Goal: Information Seeking & Learning: Understand process/instructions

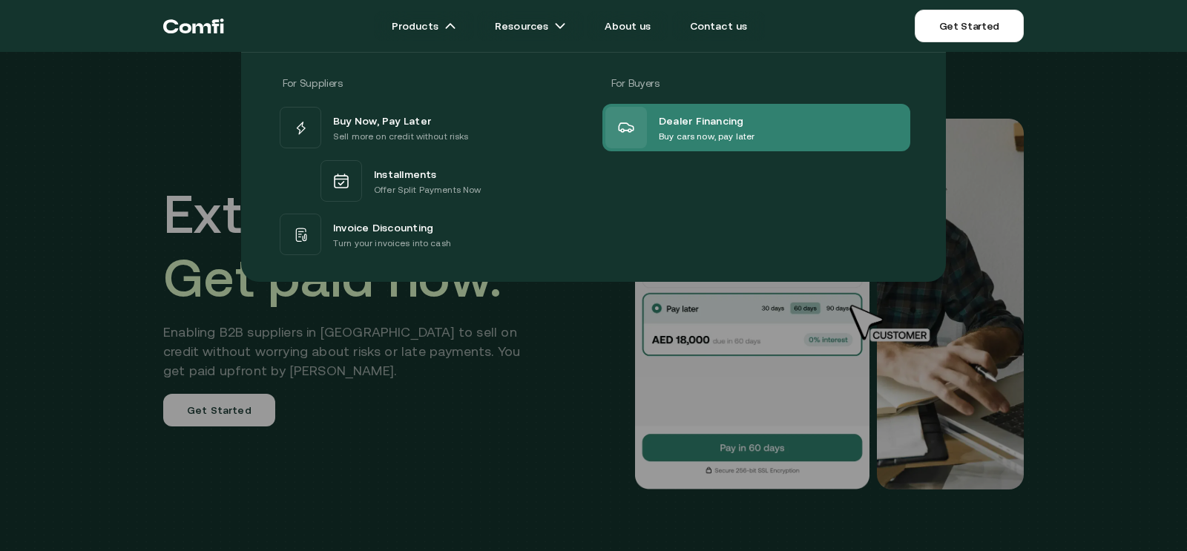
click at [664, 116] on span "Dealer Financing" at bounding box center [701, 120] width 85 height 18
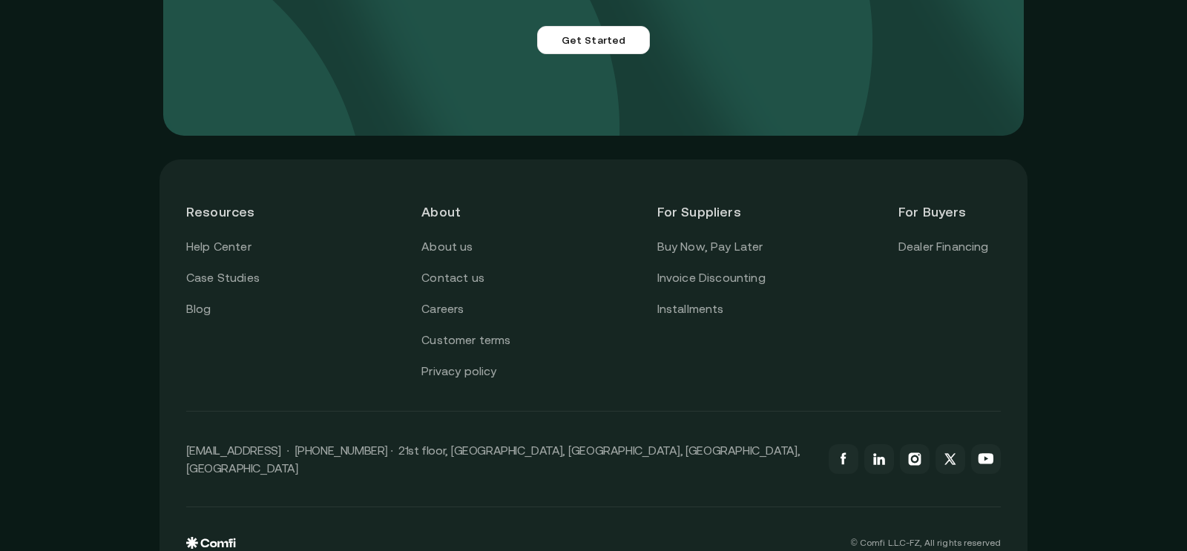
scroll to position [3700, 0]
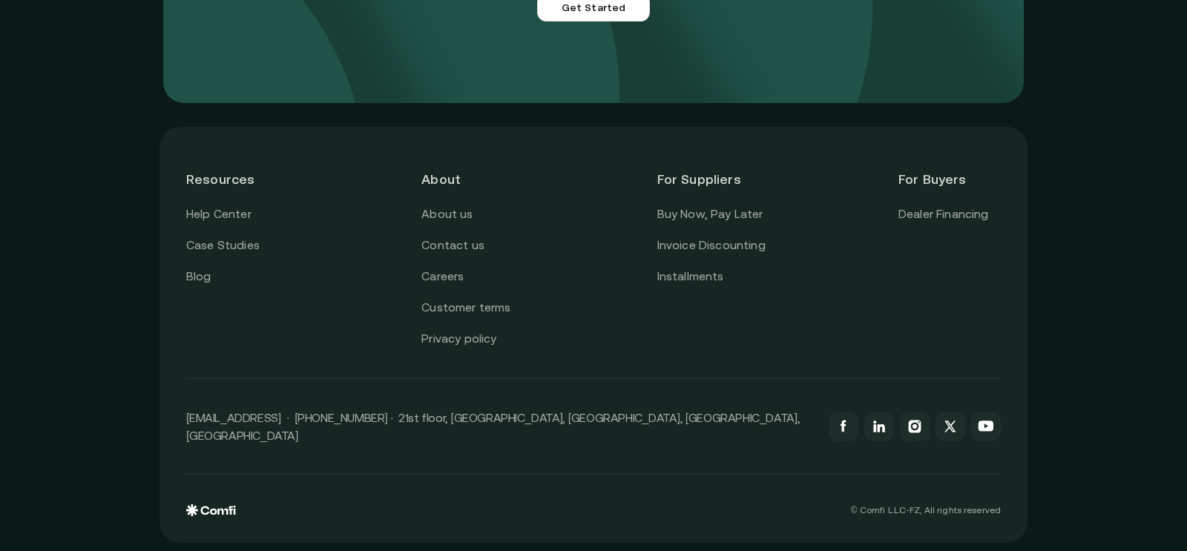
click at [698, 183] on header "For Suppliers" at bounding box center [711, 179] width 108 height 51
click at [909, 183] on header "For Buyers" at bounding box center [949, 179] width 102 height 51
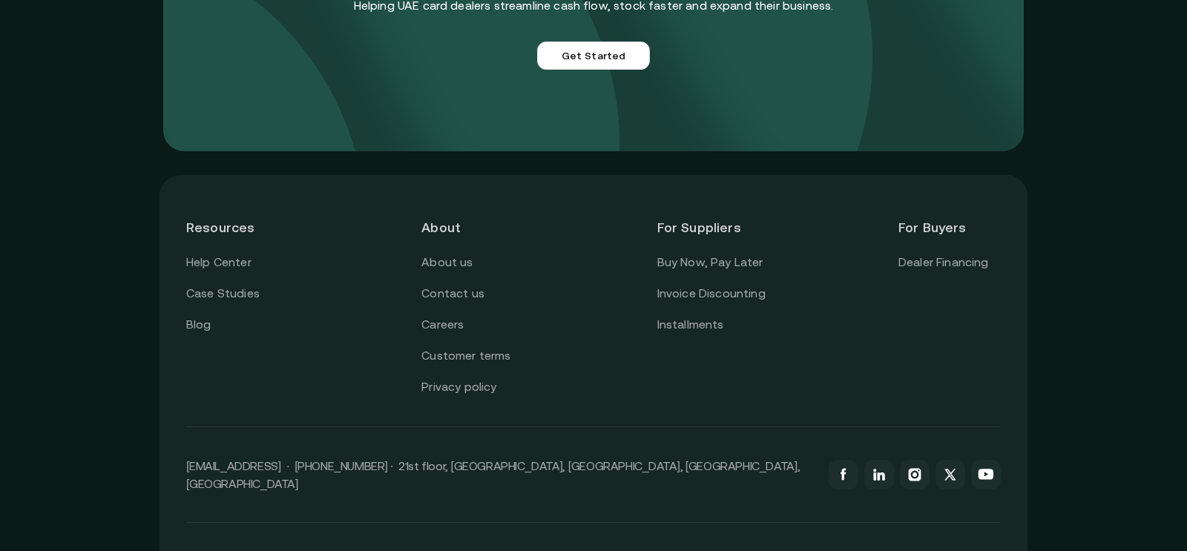
scroll to position [3634, 0]
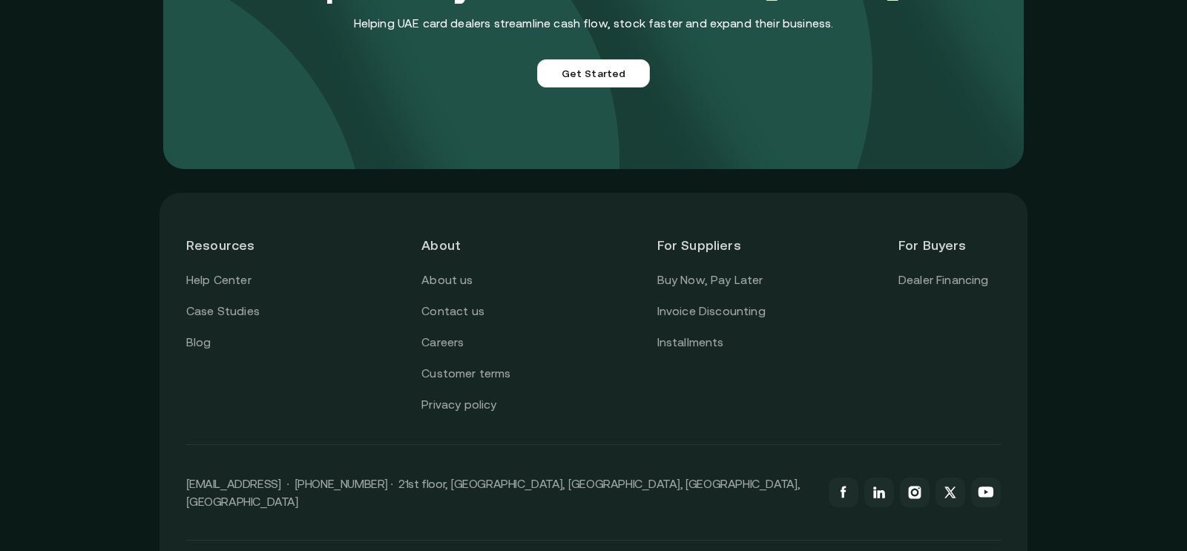
click at [904, 253] on header "For Buyers" at bounding box center [949, 245] width 102 height 51
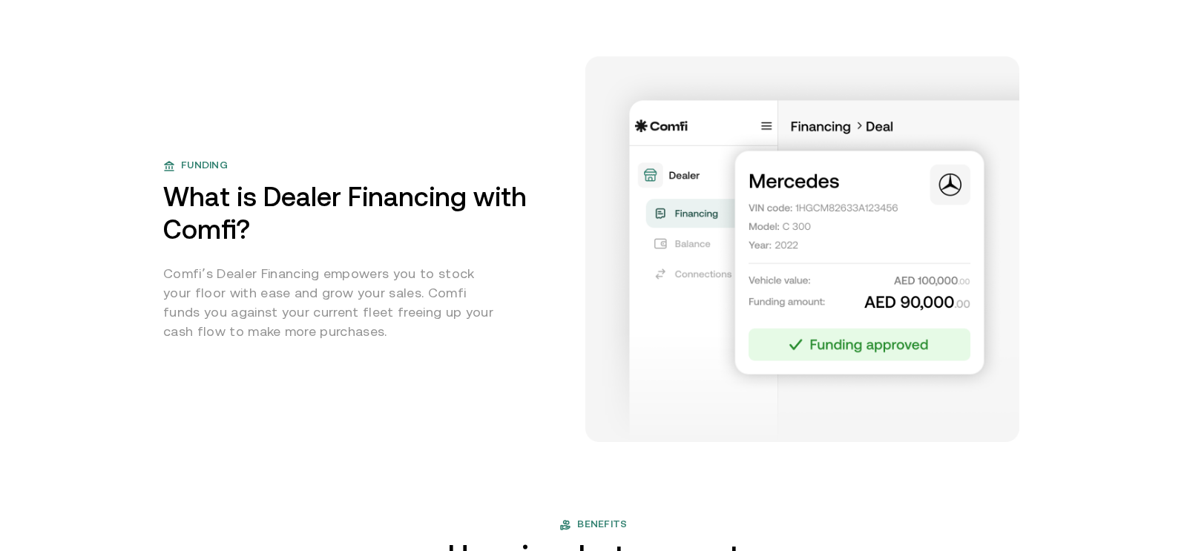
scroll to position [0, 0]
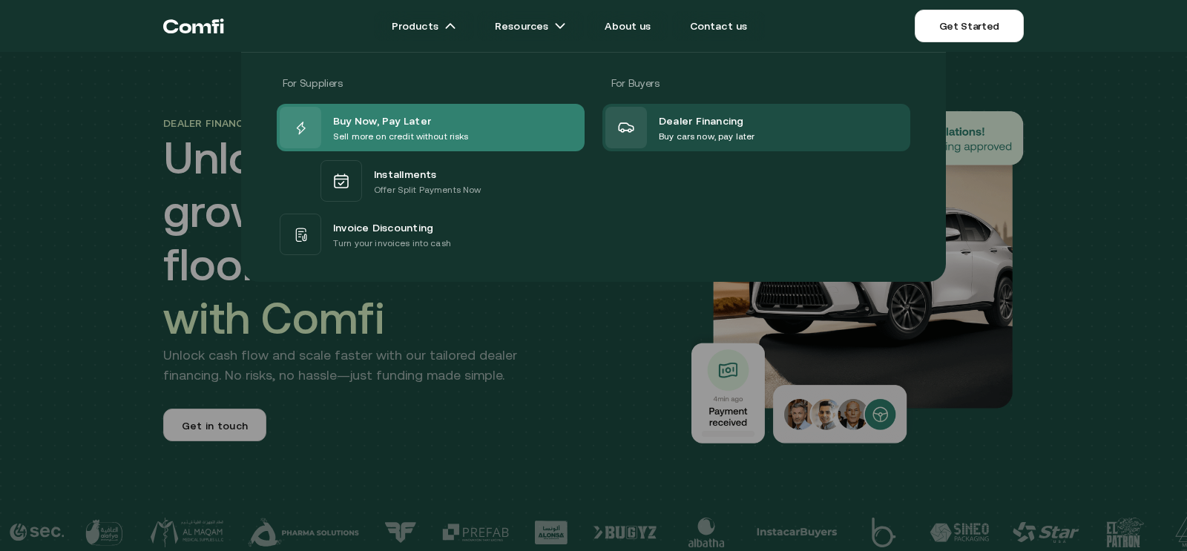
click at [398, 120] on span "Buy Now, Pay Later" at bounding box center [382, 120] width 98 height 18
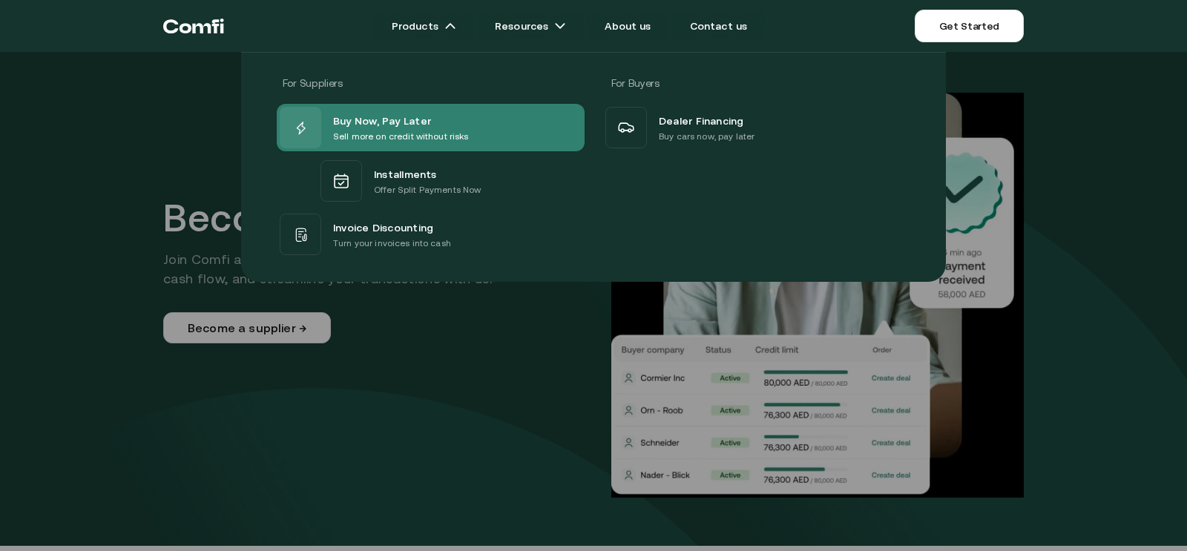
click at [429, 125] on div "Buy Now, Pay Later" at bounding box center [401, 120] width 136 height 18
click at [412, 117] on span "Buy Now, Pay Later" at bounding box center [382, 120] width 98 height 18
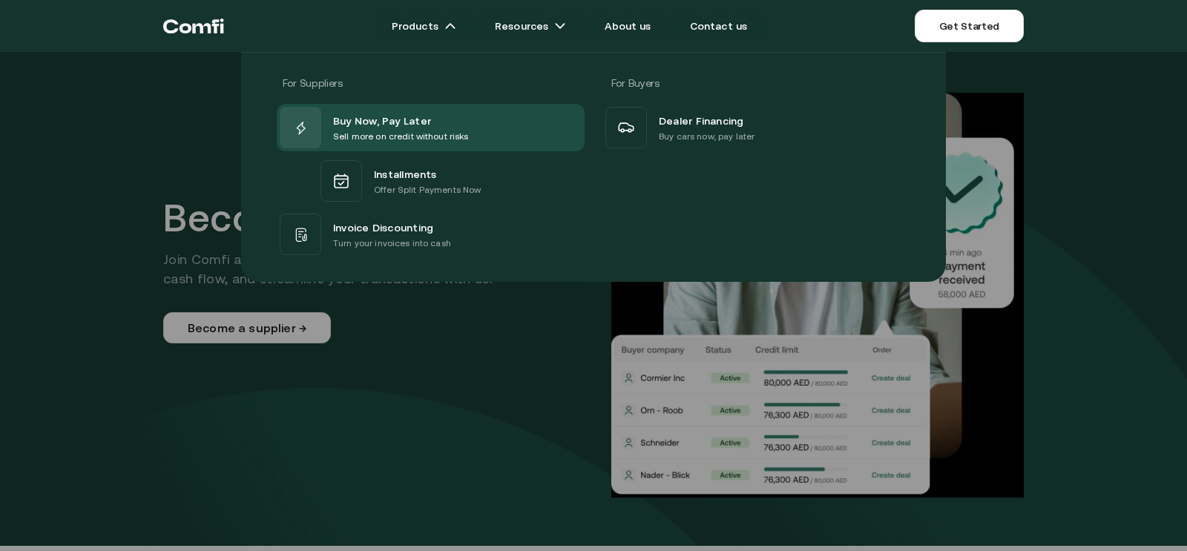
click at [193, 37] on icon "Return to the top of the Comfi home page" at bounding box center [193, 26] width 61 height 45
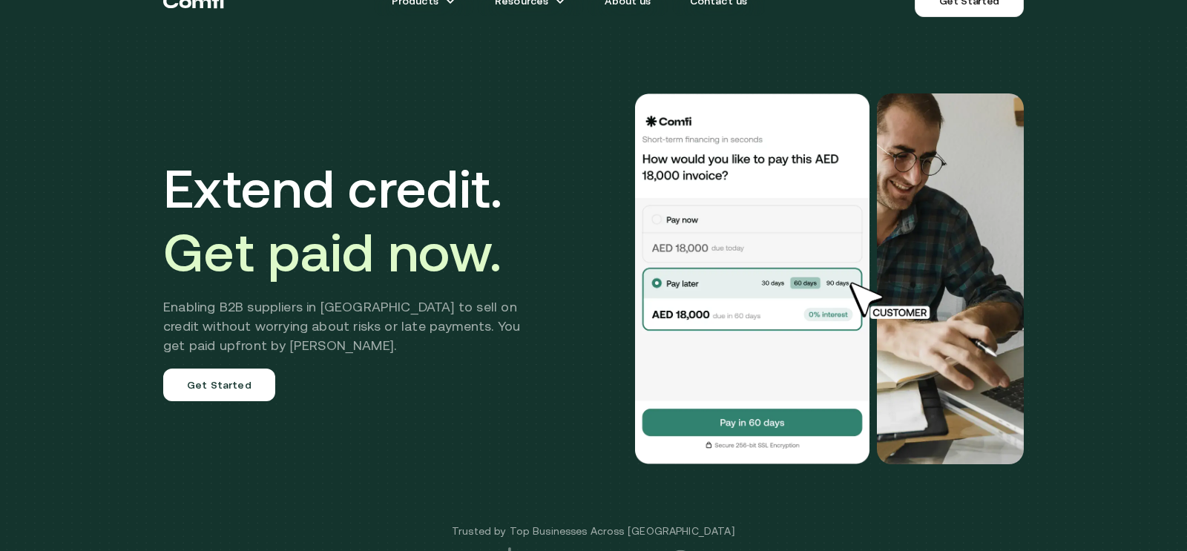
scroll to position [27, 0]
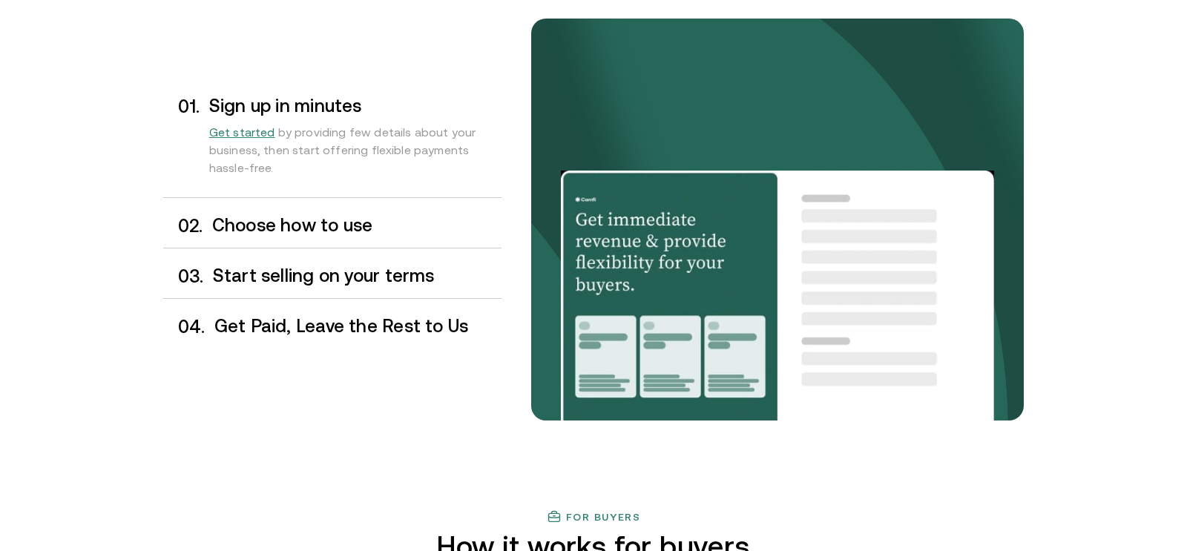
click at [384, 217] on h3 "Choose how to use" at bounding box center [356, 225] width 289 height 19
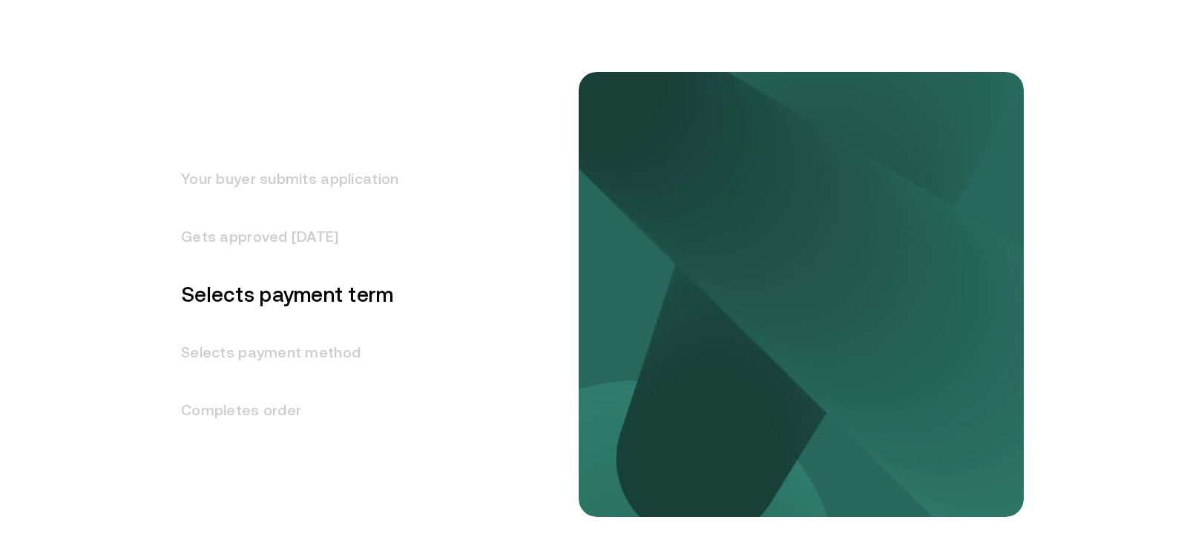
scroll to position [1879, 0]
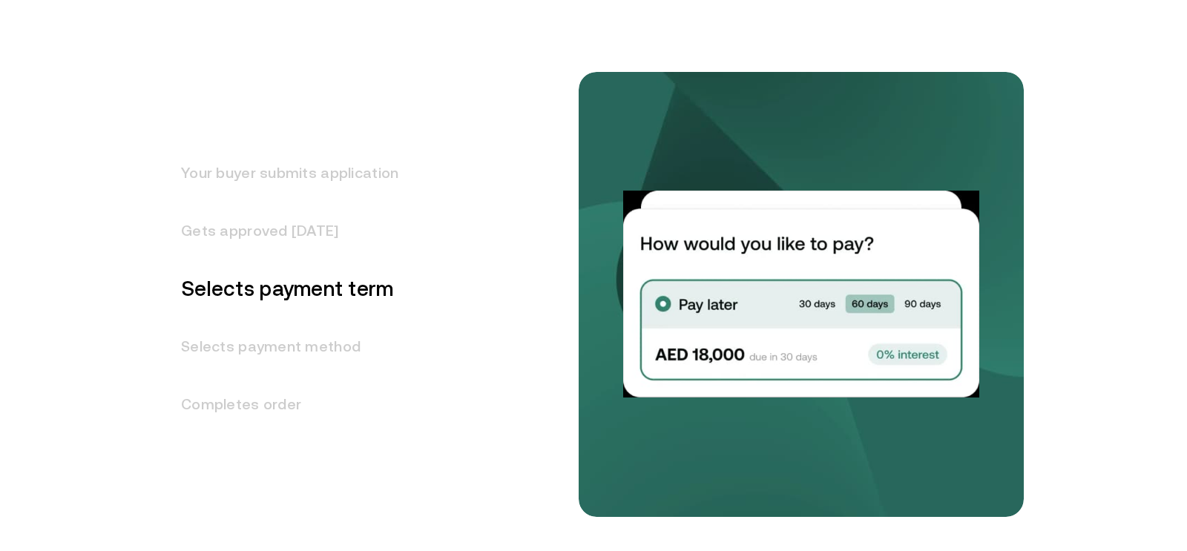
click at [335, 354] on h3 "Selects payment method" at bounding box center [280, 346] width 235 height 58
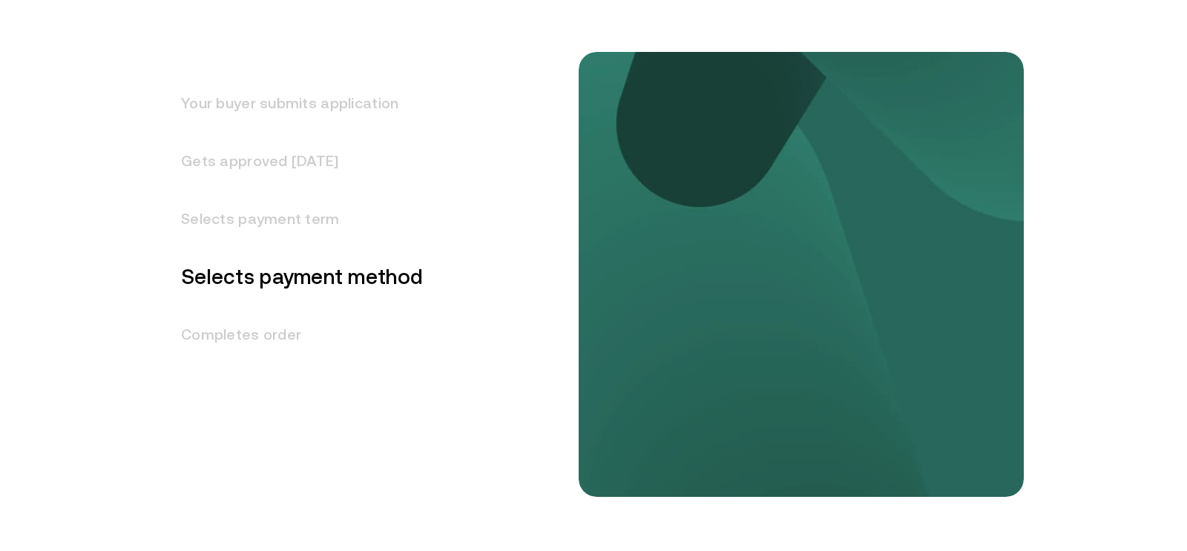
scroll to position [1949, 0]
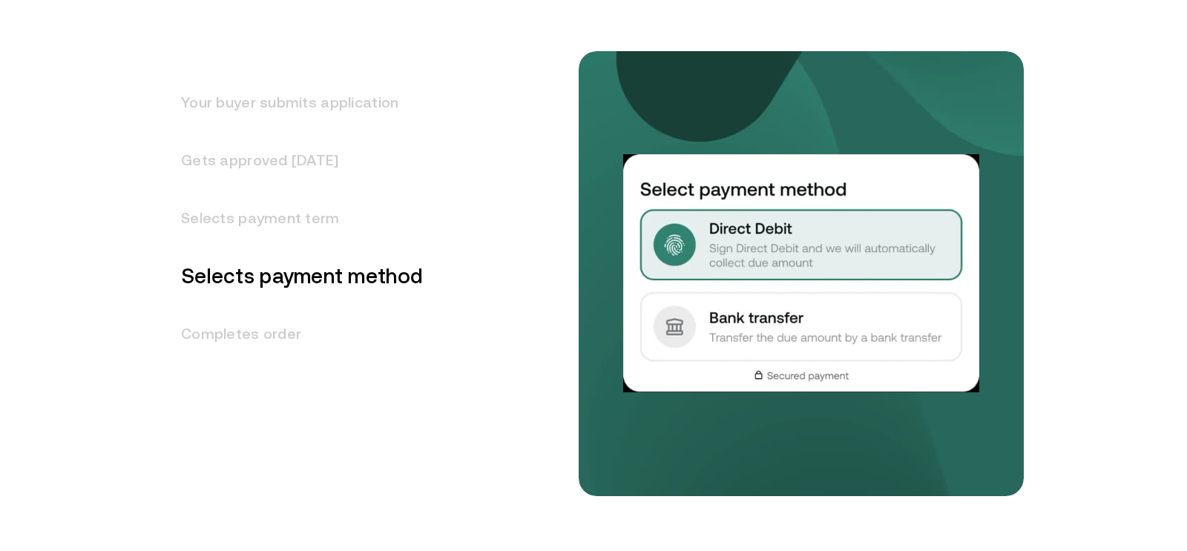
click at [306, 346] on h3 "Completes order" at bounding box center [293, 334] width 260 height 58
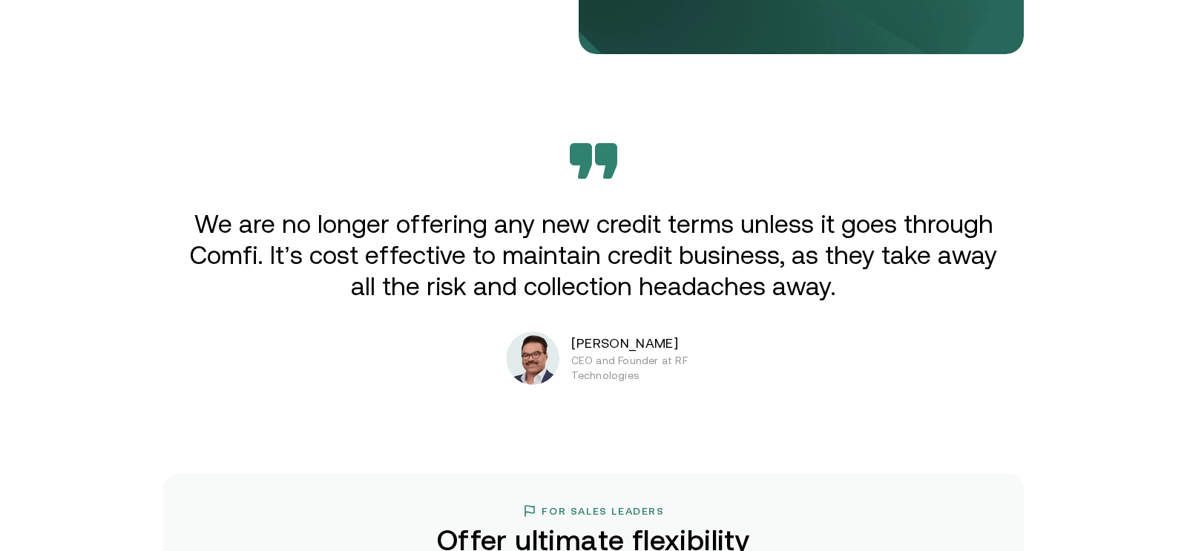
scroll to position [2790, 0]
